Goal: Task Accomplishment & Management: Manage account settings

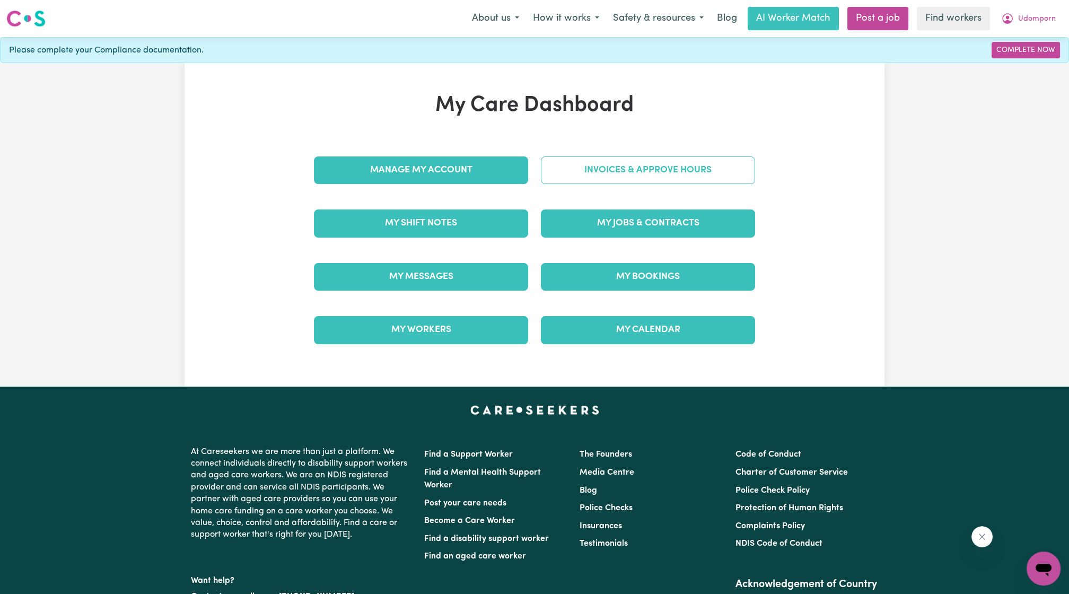
click at [636, 164] on link "Invoices & Approve Hours" at bounding box center [648, 170] width 214 height 28
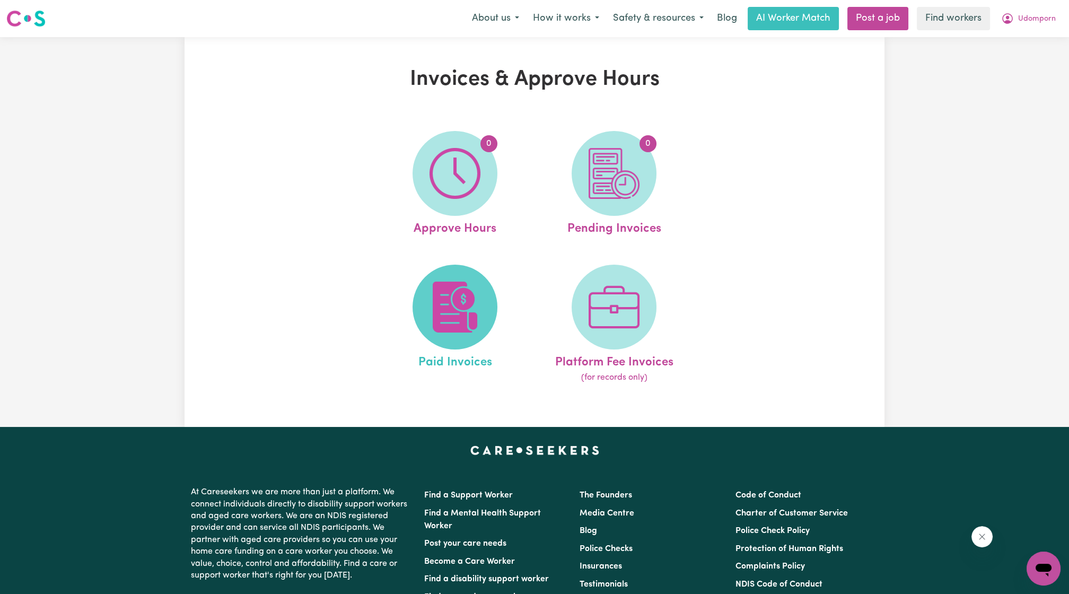
click at [458, 286] on img at bounding box center [455, 307] width 51 height 51
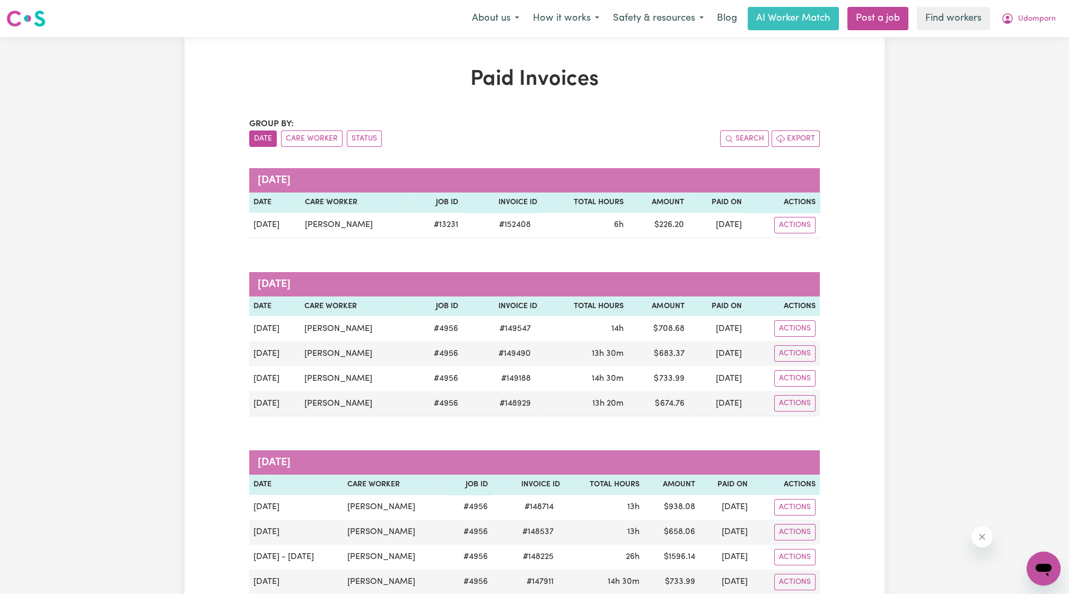
click at [1023, 16] on span "Udomporn" at bounding box center [1037, 19] width 38 height 12
click at [1021, 60] on link "Logout" at bounding box center [1020, 61] width 84 height 20
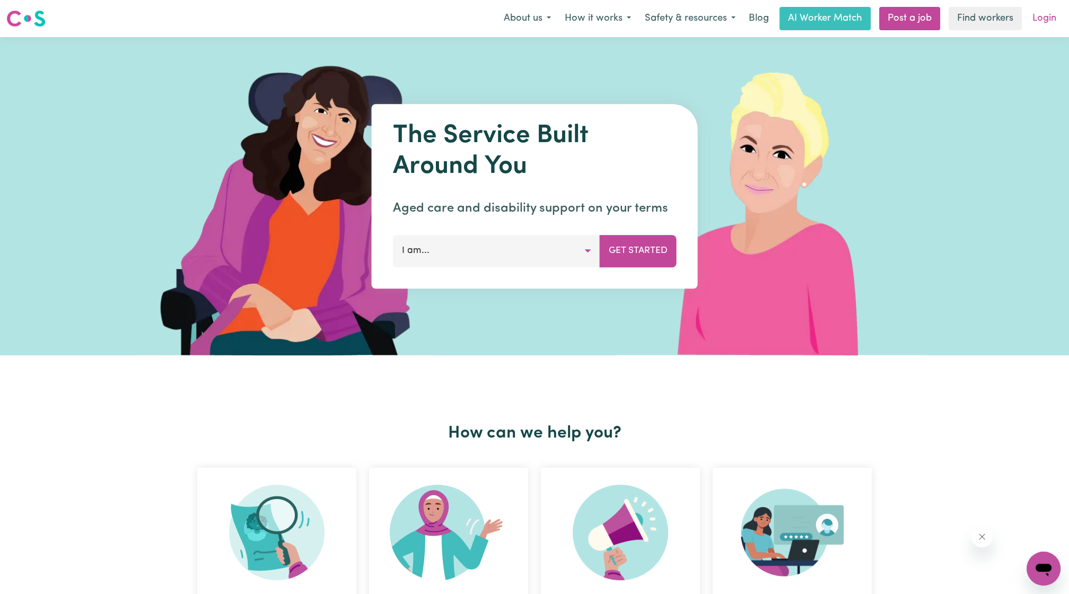
click at [1052, 21] on link "Login" at bounding box center [1044, 18] width 37 height 23
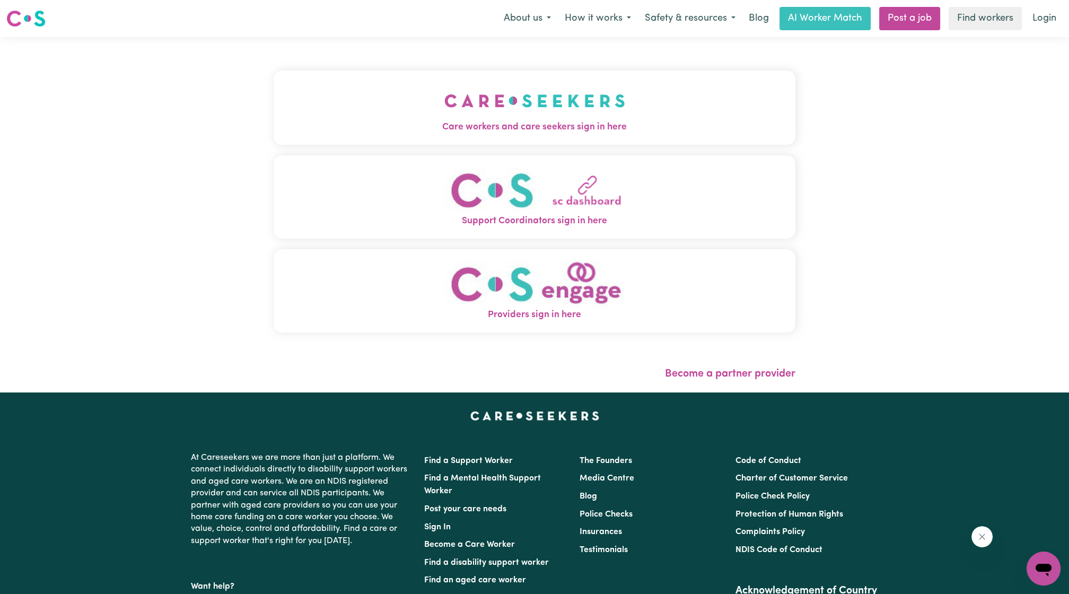
click at [444, 104] on img "Care workers and care seekers sign in here" at bounding box center [534, 100] width 181 height 39
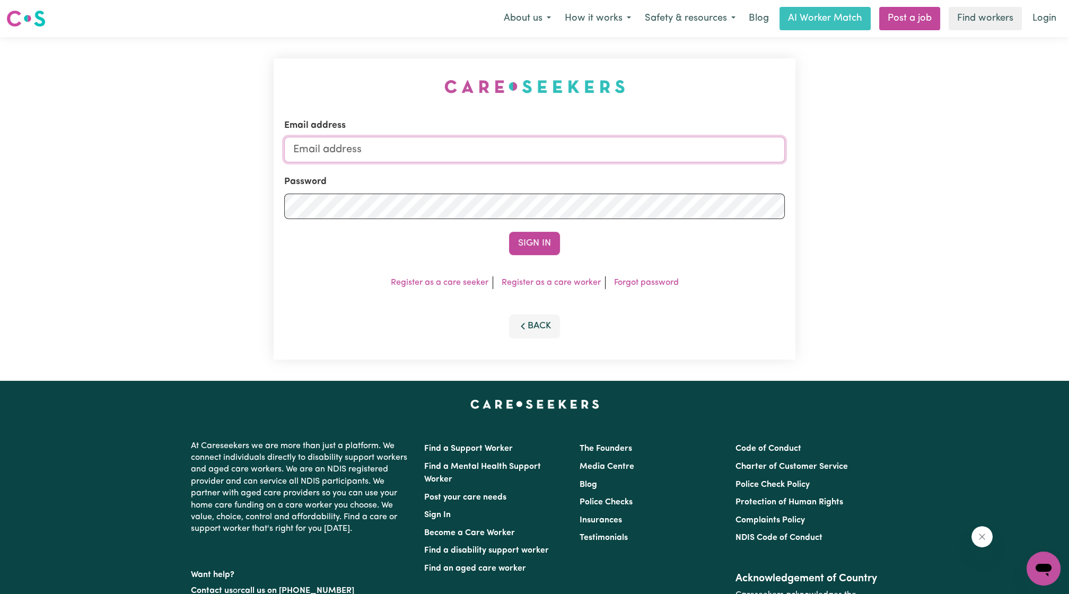
click at [456, 155] on input "Email address" at bounding box center [534, 149] width 501 height 25
drag, startPoint x: 345, startPoint y: 150, endPoint x: 532, endPoint y: 167, distance: 188.0
click at [532, 167] on form "Email address [EMAIL_ADDRESS][PERSON_NAME][DOMAIN_NAME] Password Sign In" at bounding box center [534, 187] width 501 height 136
type input "superuser~[EMAIL_ADDRESS][DOMAIN_NAME]"
click at [523, 232] on button "Sign In" at bounding box center [534, 243] width 51 height 23
